Goal: Information Seeking & Learning: Compare options

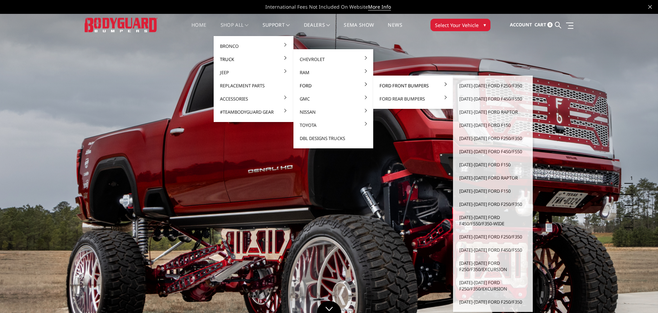
click at [390, 86] on link "Ford Front Bumpers" at bounding box center [413, 85] width 74 height 13
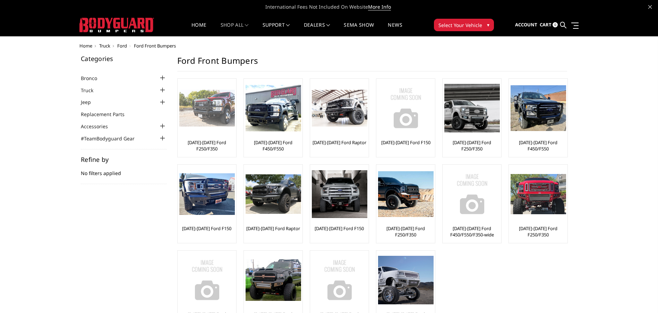
click at [208, 148] on link "[DATE]-[DATE] Ford F250/F350" at bounding box center [206, 145] width 55 height 12
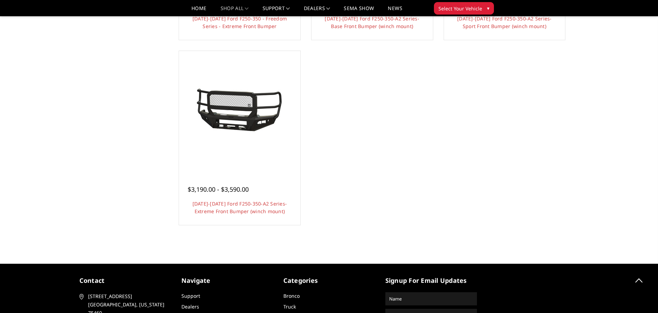
scroll to position [555, 0]
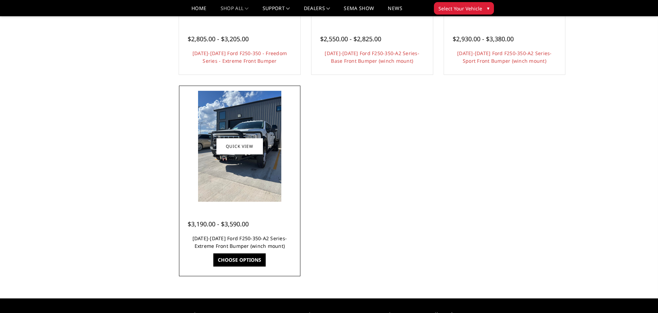
click at [231, 240] on link "[DATE]-[DATE] Ford F250-350-A2 Series-Extreme Front Bumper (winch mount)" at bounding box center [240, 242] width 95 height 14
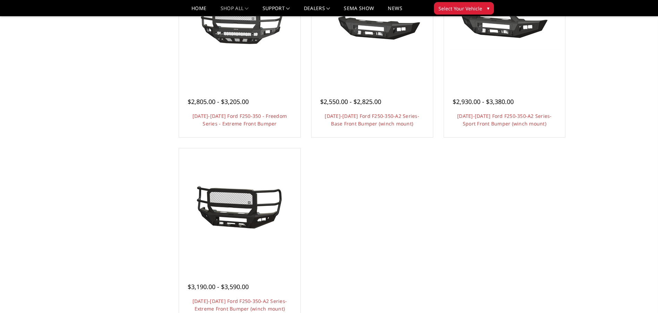
scroll to position [423, 0]
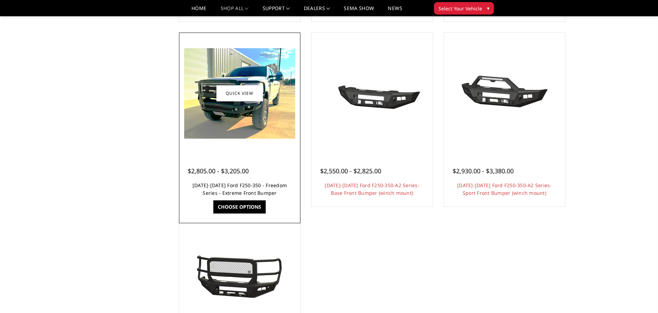
click at [264, 187] on link "[DATE]-[DATE] Ford F250-350 - Freedom Series - Extreme Front Bumper" at bounding box center [240, 189] width 94 height 14
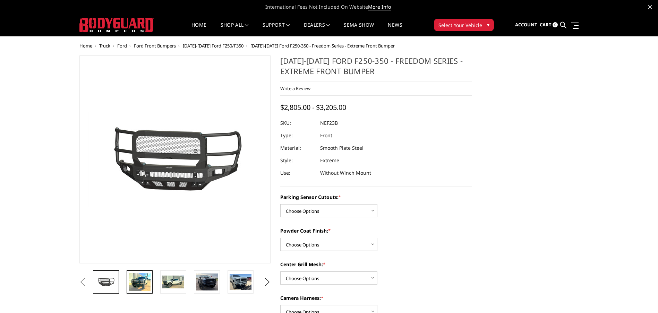
click at [137, 287] on img at bounding box center [140, 282] width 22 height 18
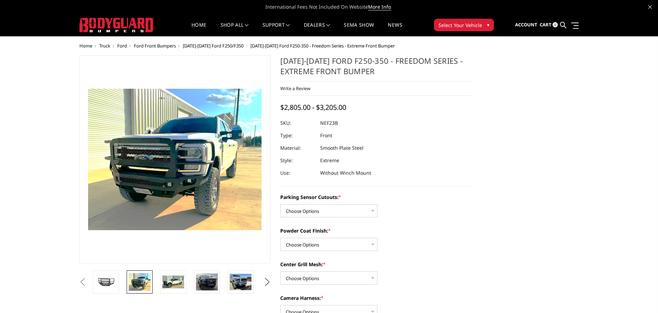
click at [184, 173] on img at bounding box center [164, 150] width 444 height 363
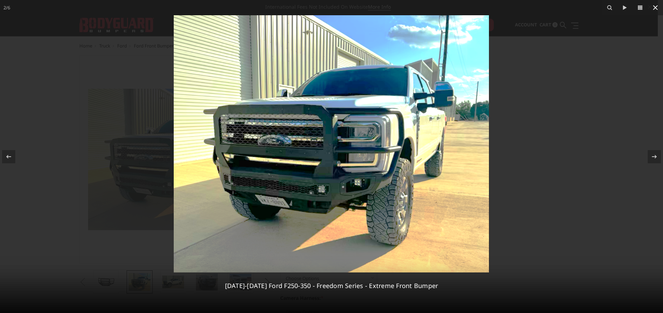
click at [655, 8] on icon at bounding box center [655, 7] width 5 height 5
